Goal: Information Seeking & Learning: Check status

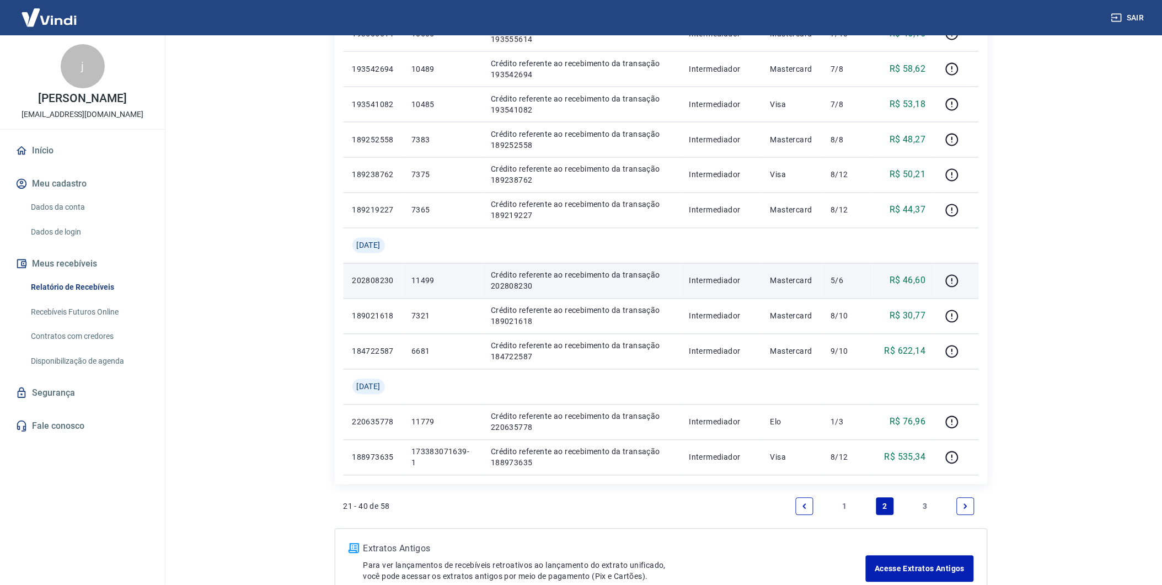
scroll to position [669, 0]
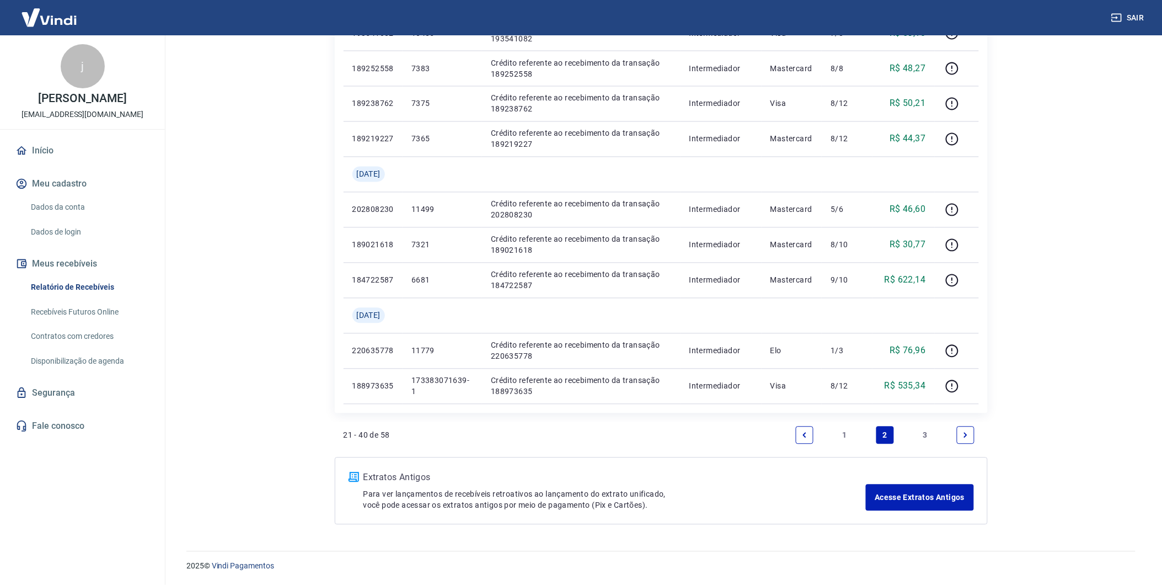
click at [846, 432] on link "1" at bounding box center [845, 435] width 18 height 18
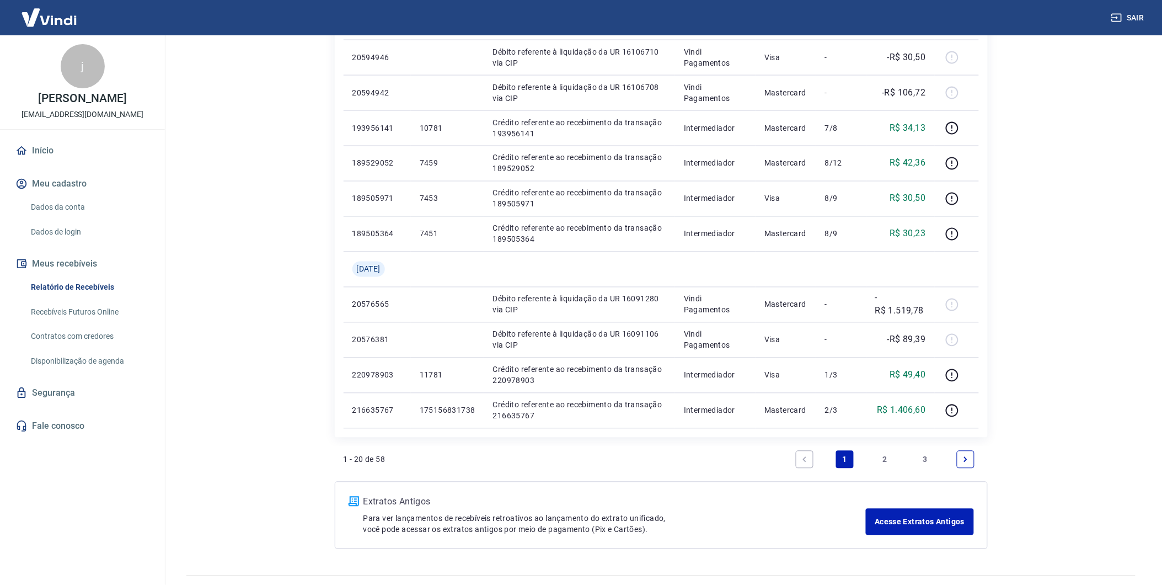
scroll to position [613, 0]
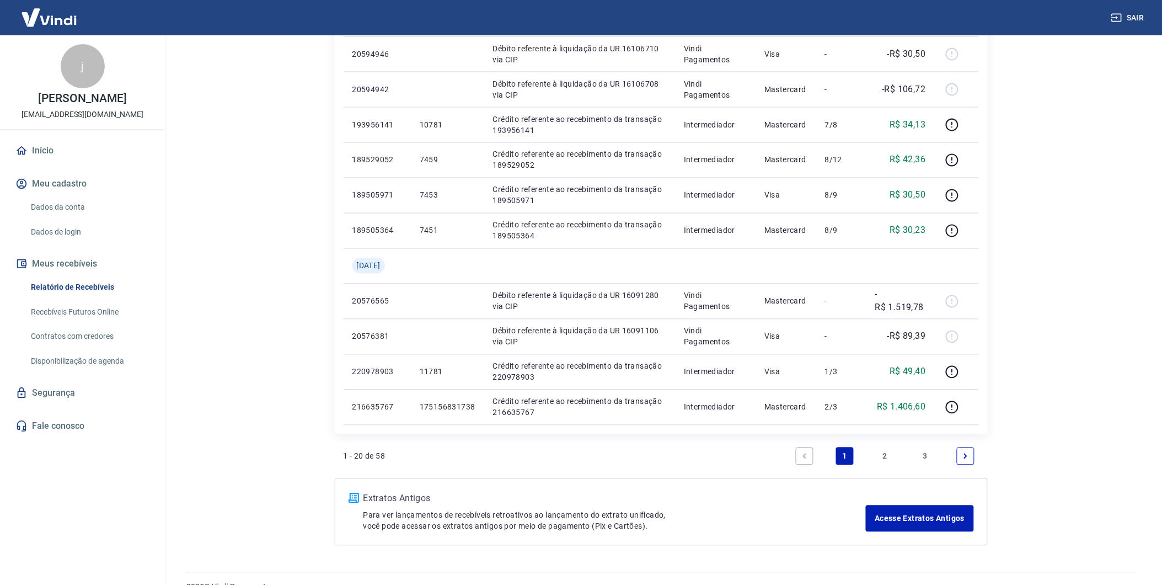
click at [883, 455] on link "2" at bounding box center [885, 456] width 18 height 18
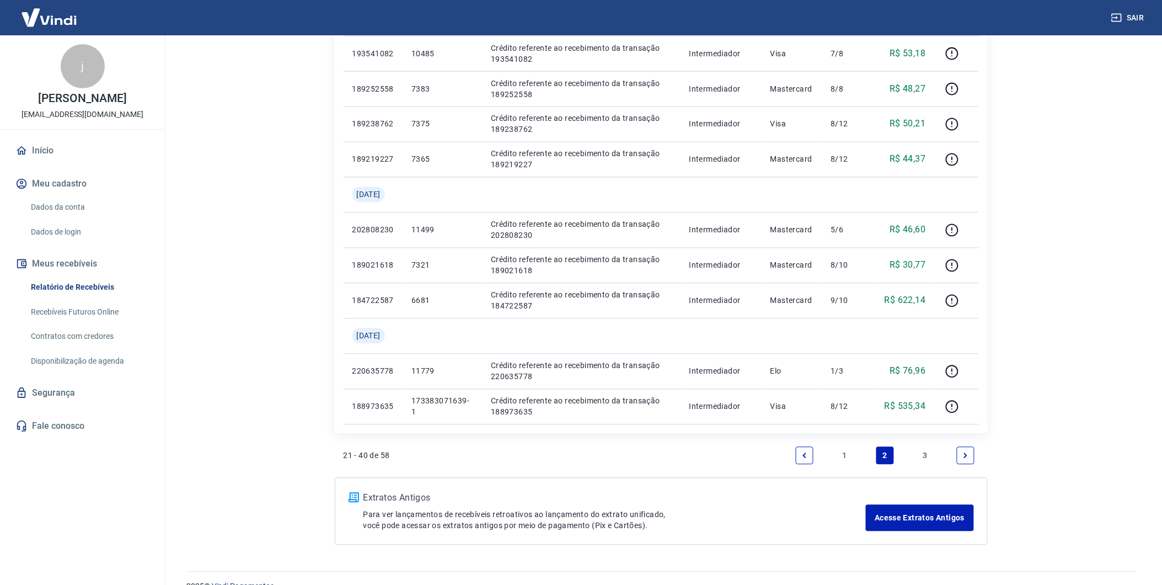
scroll to position [669, 0]
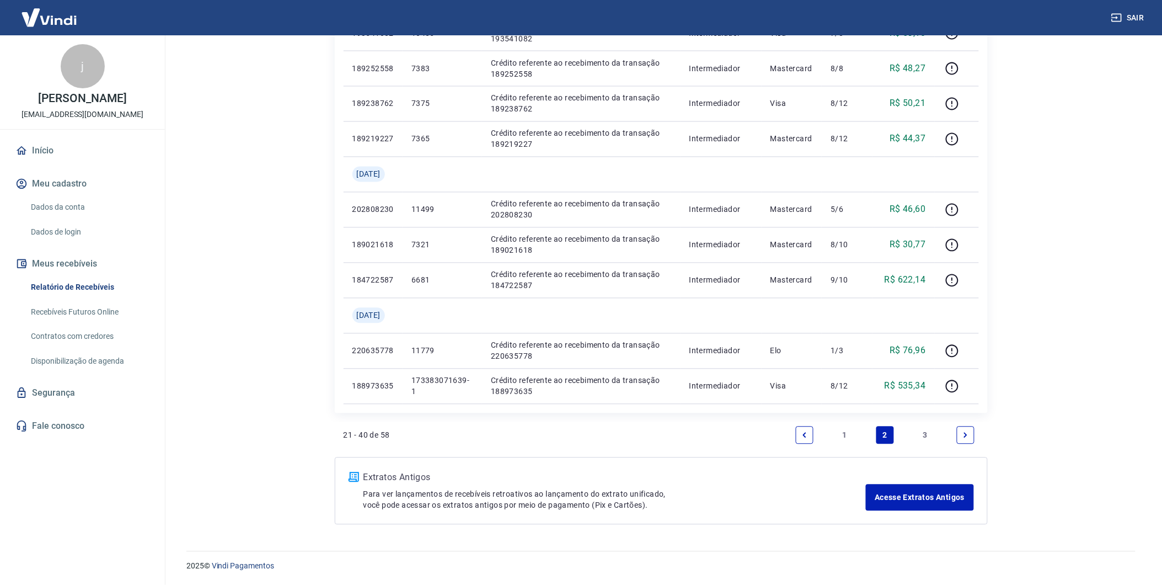
click at [927, 437] on link "3" at bounding box center [926, 435] width 18 height 18
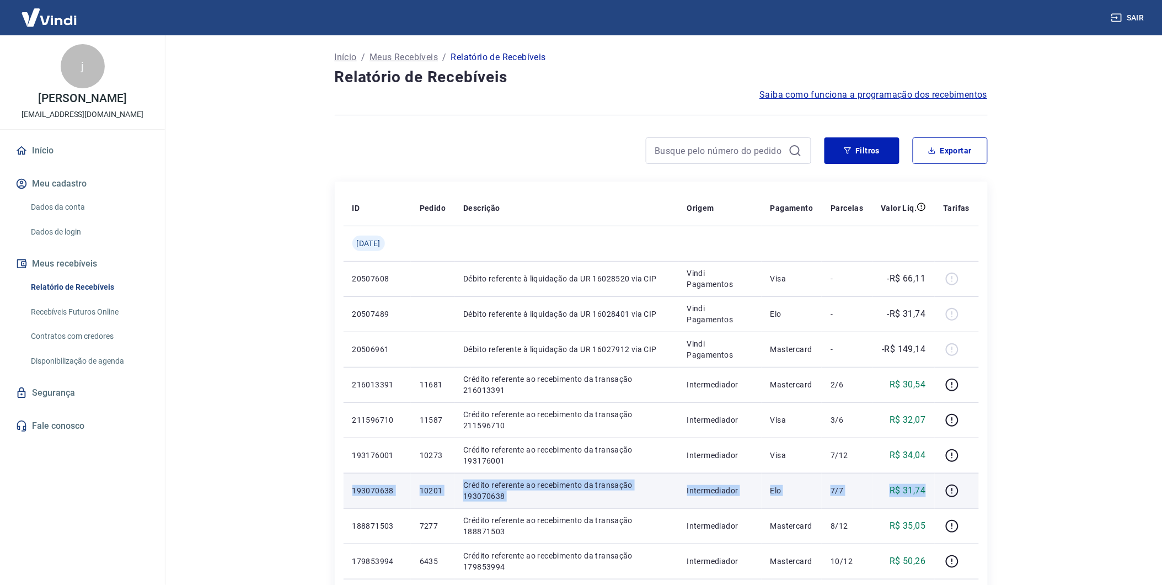
drag, startPoint x: 353, startPoint y: 489, endPoint x: 931, endPoint y: 495, distance: 578.1
click at [931, 495] on tr "193070638 10201 Crédito referente ao recebimento da transação 193070638 Interme…" at bounding box center [661, 490] width 635 height 35
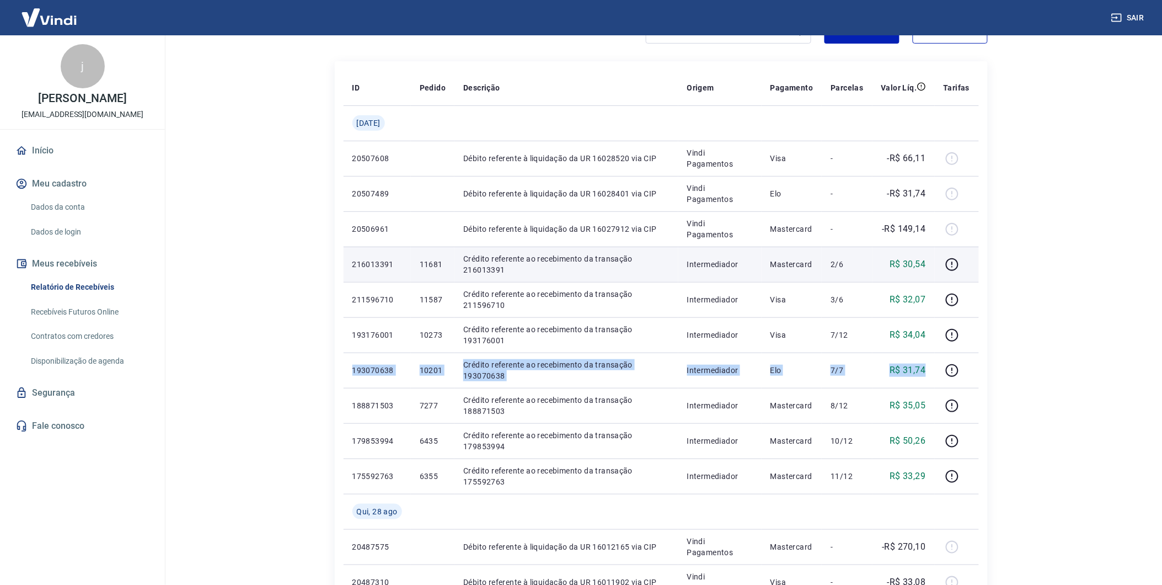
scroll to position [122, 0]
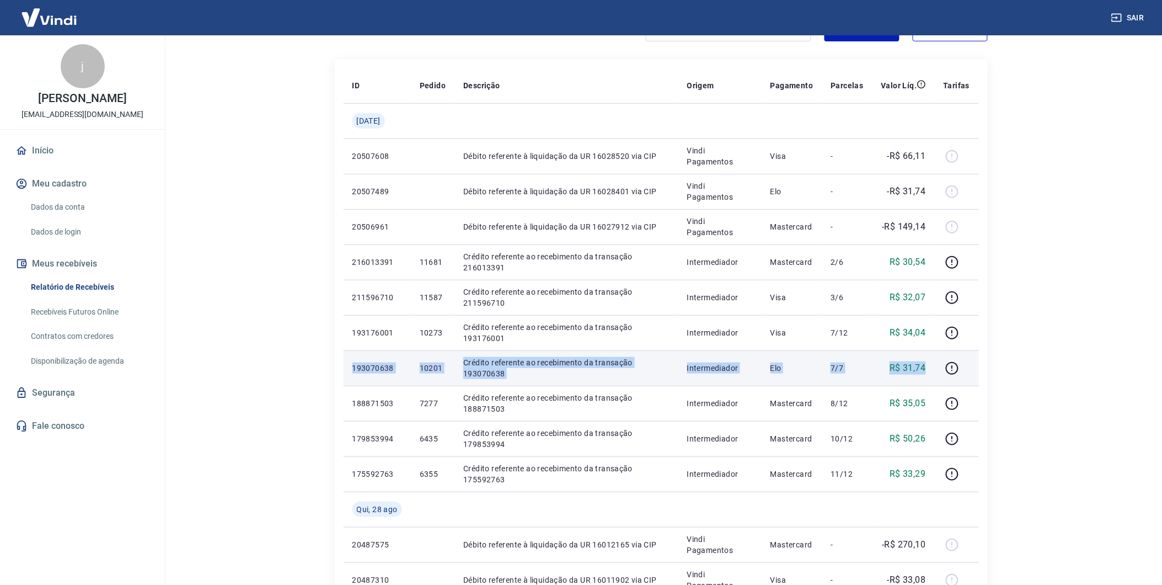
click at [532, 370] on p "Crédito referente ao recebimento da transação 193070638" at bounding box center [566, 368] width 206 height 22
click at [350, 371] on td "193070638" at bounding box center [377, 367] width 67 height 35
drag, startPoint x: 350, startPoint y: 366, endPoint x: 944, endPoint y: 379, distance: 594.2
click at [944, 379] on tr "193070638 10201 Crédito referente ao recebimento da transação 193070638 Interme…" at bounding box center [661, 367] width 635 height 35
copy tr "193070638 10201 Crédito referente ao recebimento da transação 193070638 Interme…"
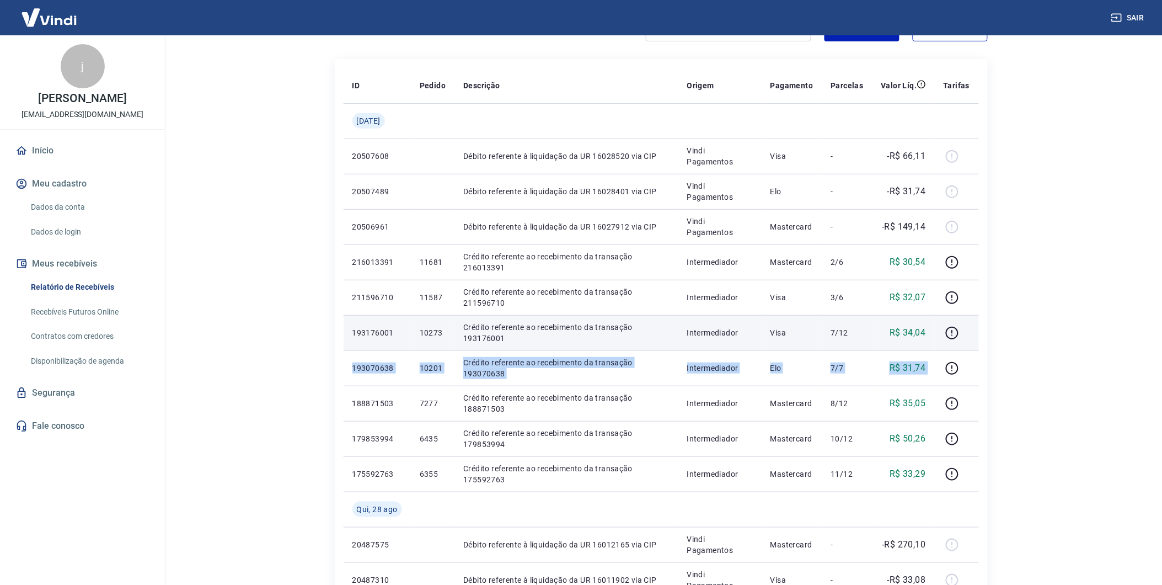
drag, startPoint x: 867, startPoint y: 339, endPoint x: 498, endPoint y: 367, distance: 370.1
click at [867, 339] on td "7/12" at bounding box center [847, 332] width 50 height 35
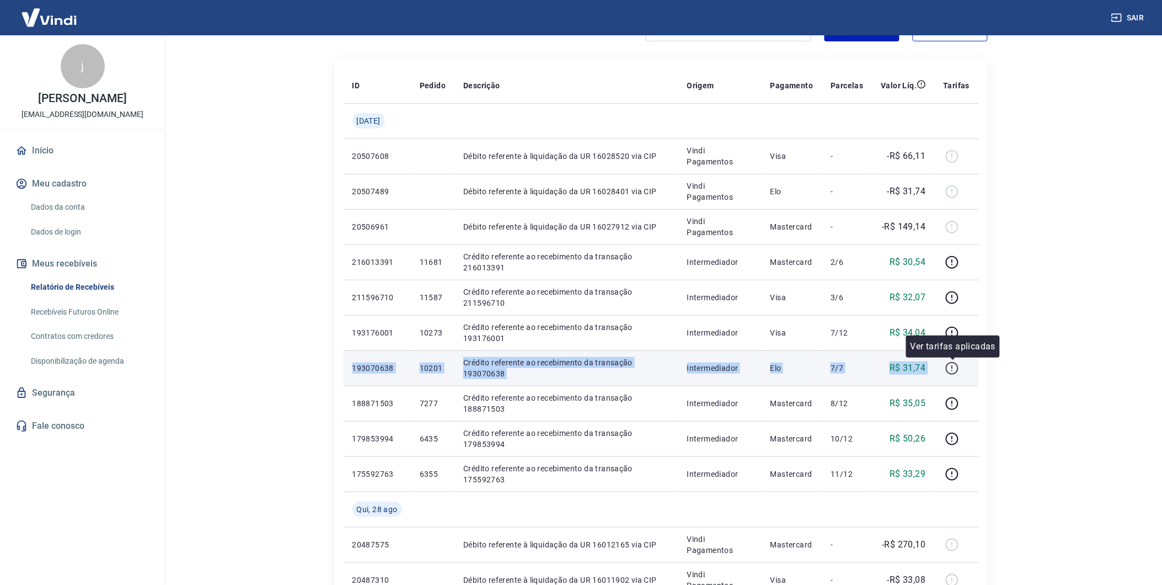
drag, startPoint x: 349, startPoint y: 361, endPoint x: 960, endPoint y: 371, distance: 611.2
click at [960, 371] on tr "193070638 10201 Crédito referente ao recebimento da transação 193070638 Interme…" at bounding box center [661, 367] width 635 height 35
copy tr "193070638 10201 Crédito referente ao recebimento da transação 193070638 Interme…"
click at [847, 382] on td "7/7" at bounding box center [847, 367] width 50 height 35
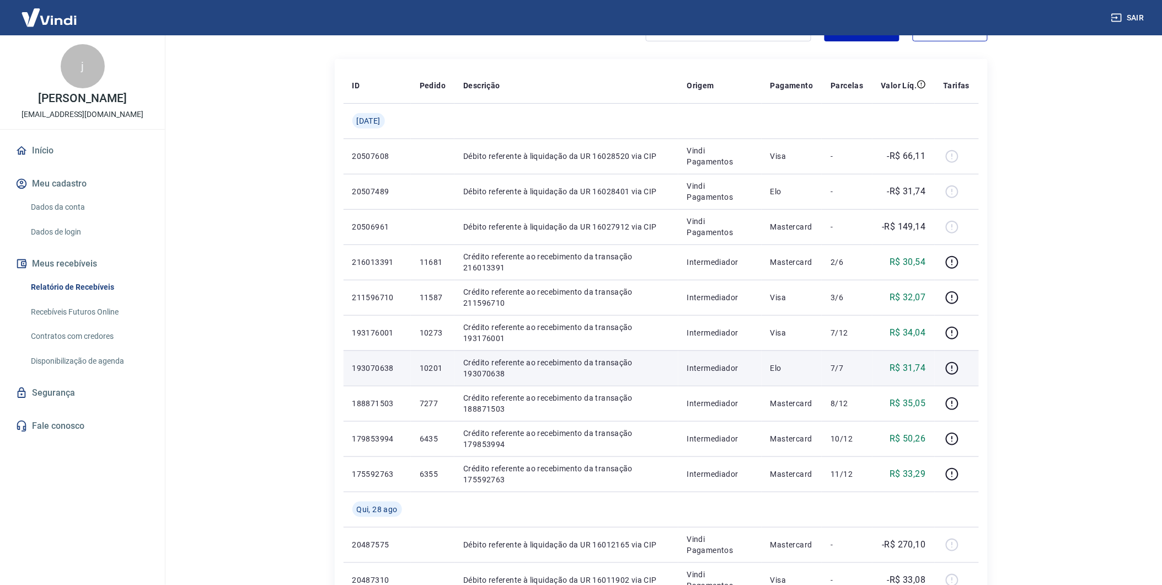
drag, startPoint x: 544, startPoint y: 374, endPoint x: 423, endPoint y: 372, distance: 121.9
click at [544, 374] on p "Crédito referente ao recebimento da transação 193070638" at bounding box center [566, 368] width 206 height 22
drag, startPoint x: 351, startPoint y: 367, endPoint x: 929, endPoint y: 366, distance: 578.1
click at [929, 366] on tr "193070638 10201 Crédito referente ao recebimento da transação 193070638 Interme…" at bounding box center [661, 367] width 635 height 35
copy tr "193070638 10201 Crédito referente ao recebimento da transação 193070638 Interme…"
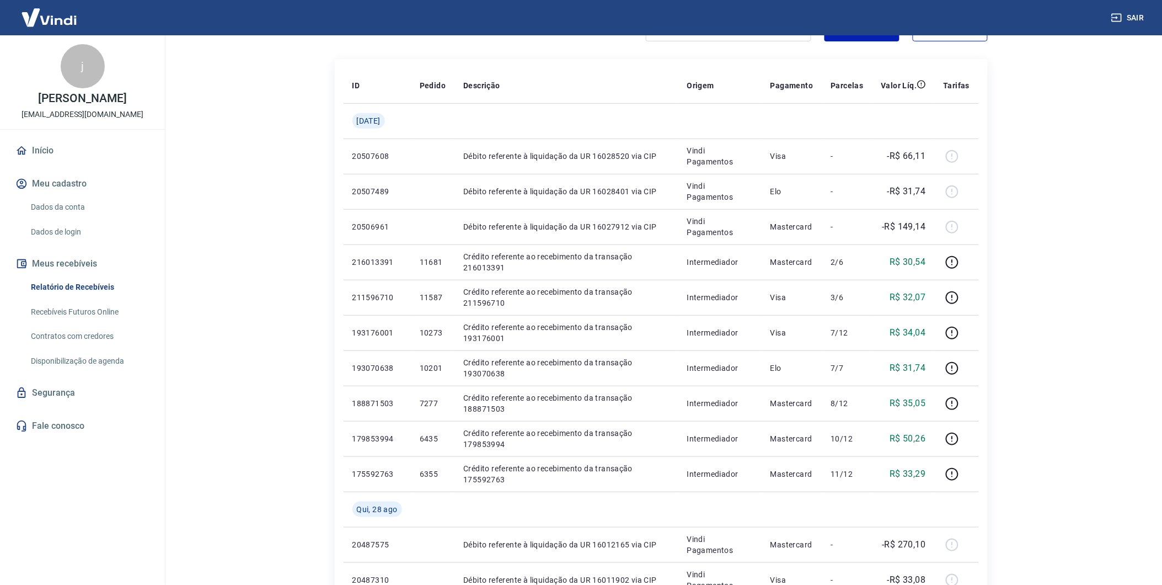
click at [284, 355] on main "Início / Meus Recebíveis / Relatório de Recebíveis Relatório de Recebíveis Saib…" at bounding box center [661, 187] width 1002 height 549
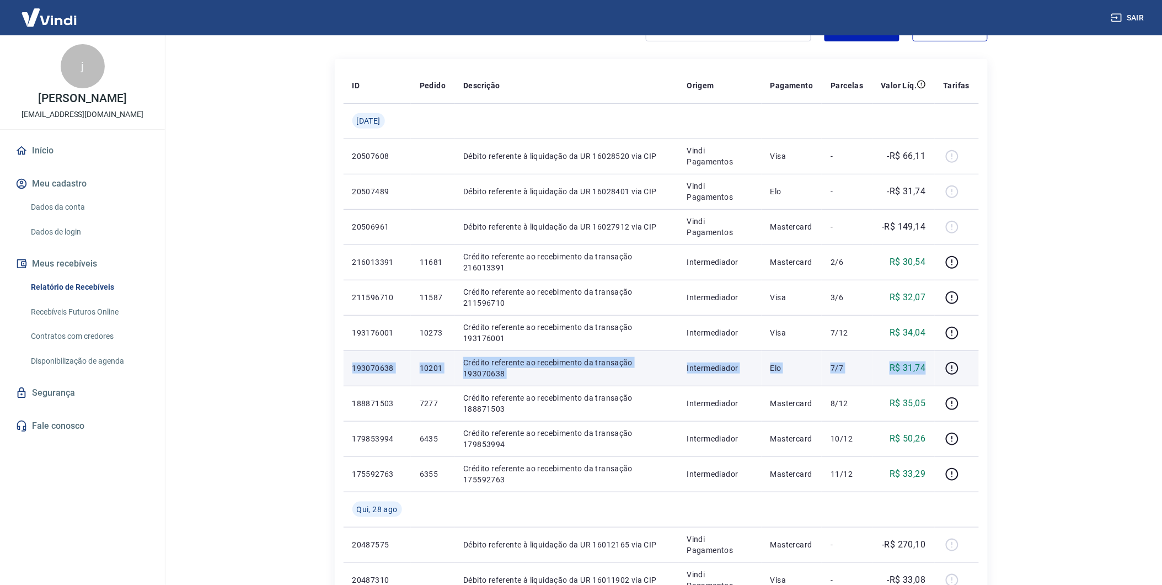
drag, startPoint x: 350, startPoint y: 367, endPoint x: 930, endPoint y: 367, distance: 580.3
click at [930, 367] on tr "193070638 10201 Crédito referente ao recebimento da transação 193070638 Interme…" at bounding box center [661, 367] width 635 height 35
copy tr "193070638 10201 Crédito referente ao recebimento da transação 193070638 Interme…"
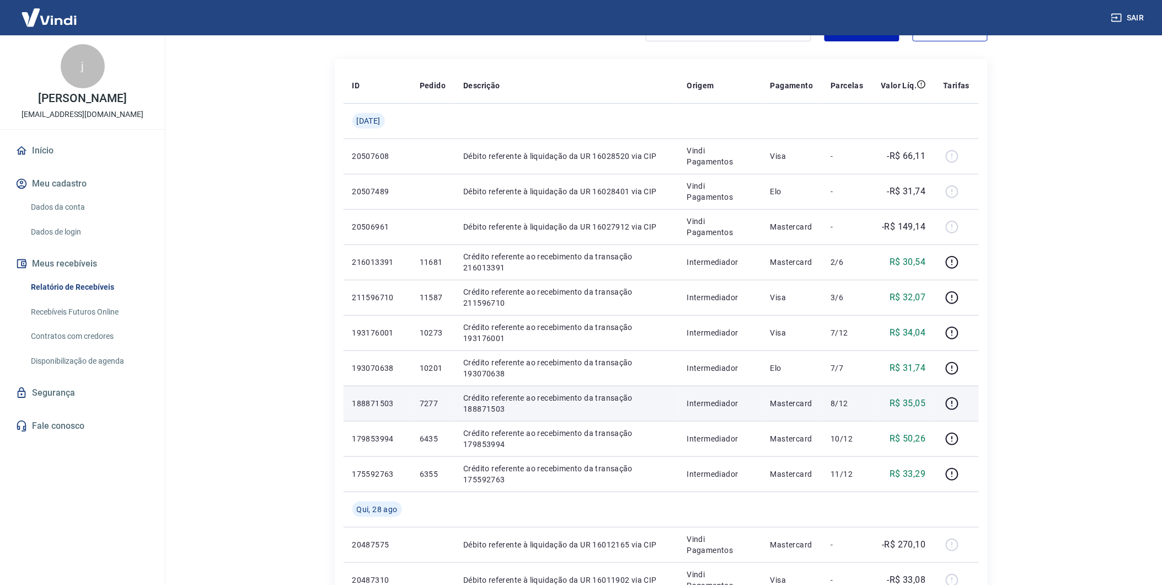
drag, startPoint x: 456, startPoint y: 389, endPoint x: 356, endPoint y: 374, distance: 100.4
click at [455, 389] on td "Crédito referente ao recebimento da transação 188871503" at bounding box center [566, 403] width 223 height 35
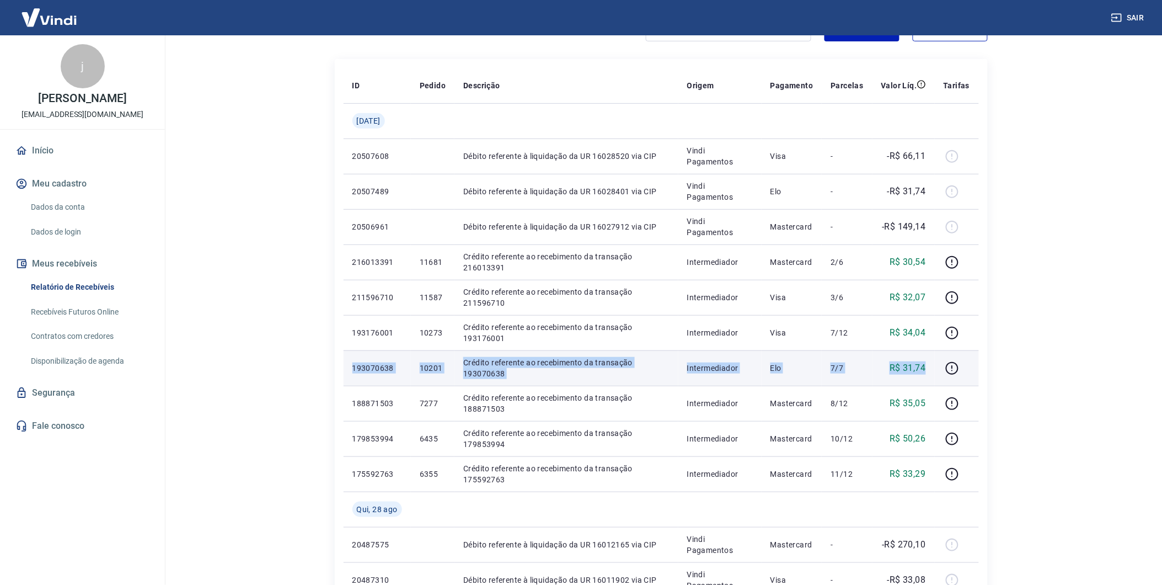
drag, startPoint x: 354, startPoint y: 365, endPoint x: 934, endPoint y: 364, distance: 579.7
click at [934, 364] on tr "193070638 10201 Crédito referente ao recebimento da transação 193070638 Interme…" at bounding box center [661, 367] width 635 height 35
copy tr "193070638 10201 Crédito referente ao recebimento da transação 193070638 Interme…"
click at [522, 381] on td "Crédito referente ao recebimento da transação 193070638" at bounding box center [566, 367] width 223 height 35
drag, startPoint x: 355, startPoint y: 367, endPoint x: 907, endPoint y: 381, distance: 552.9
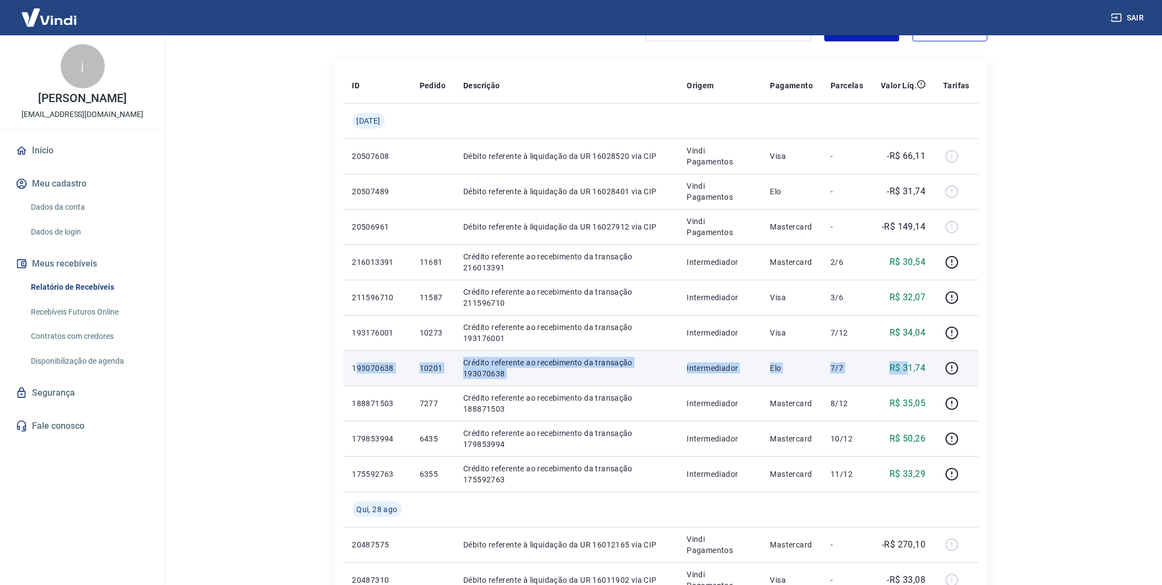
click at [907, 381] on tr "193070638 10201 Crédito referente ao recebimento da transação 193070638 Interme…" at bounding box center [661, 367] width 635 height 35
drag, startPoint x: 907, startPoint y: 381, endPoint x: 885, endPoint y: 383, distance: 22.7
click at [872, 400] on td "8/12" at bounding box center [847, 403] width 50 height 35
drag, startPoint x: 909, startPoint y: 365, endPoint x: 934, endPoint y: 365, distance: 24.8
click at [934, 365] on td "R$ 31,74" at bounding box center [904, 367] width 62 height 35
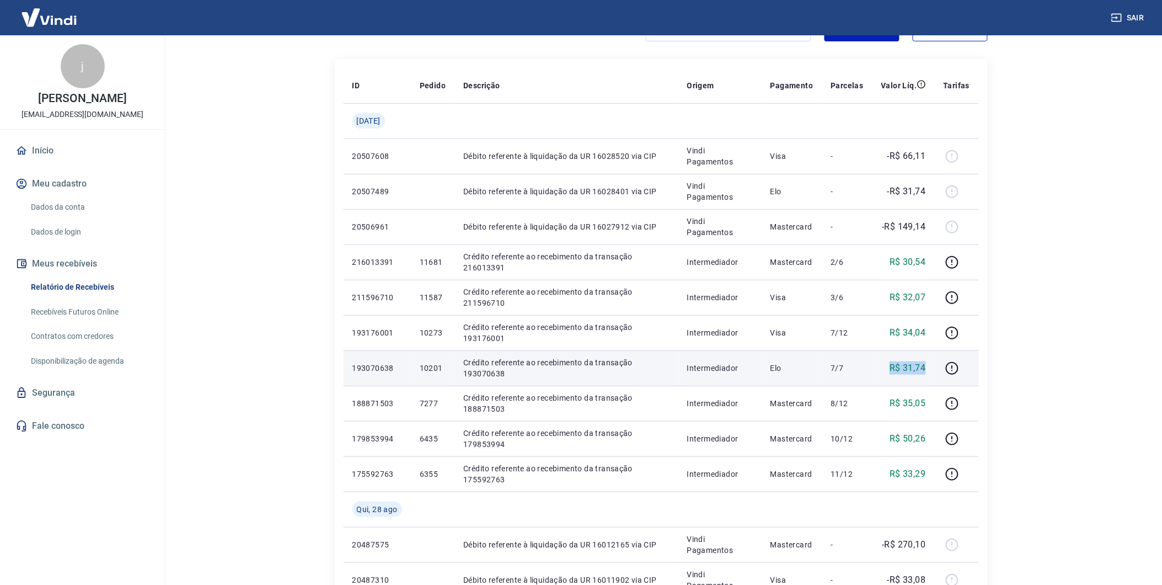
copy p "R$ 31,74"
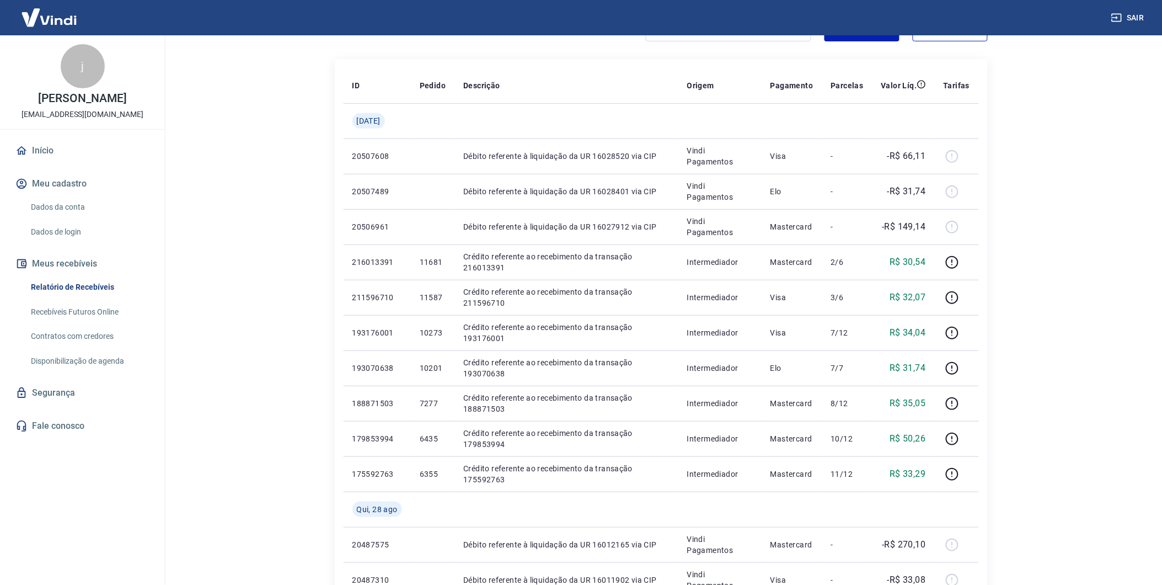
click at [1034, 354] on main "Início / Meus Recebíveis / Relatório de Recebíveis Relatório de Recebíveis Saib…" at bounding box center [661, 187] width 1002 height 549
